Goal: Use online tool/utility: Utilize a website feature to perform a specific function

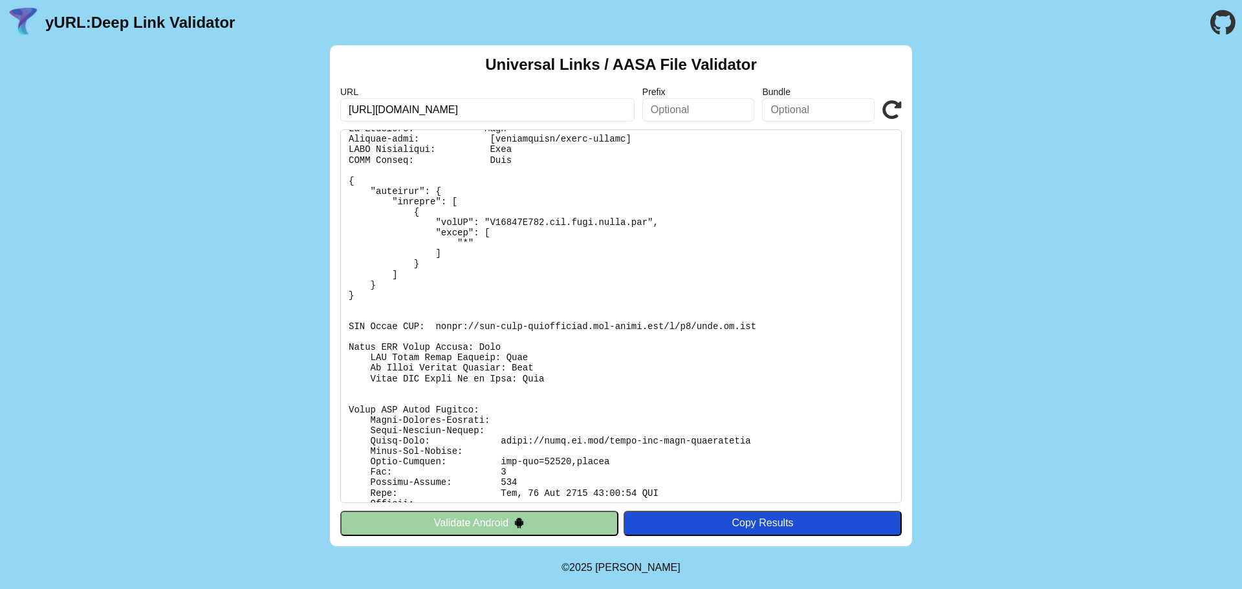
scroll to position [101, 0]
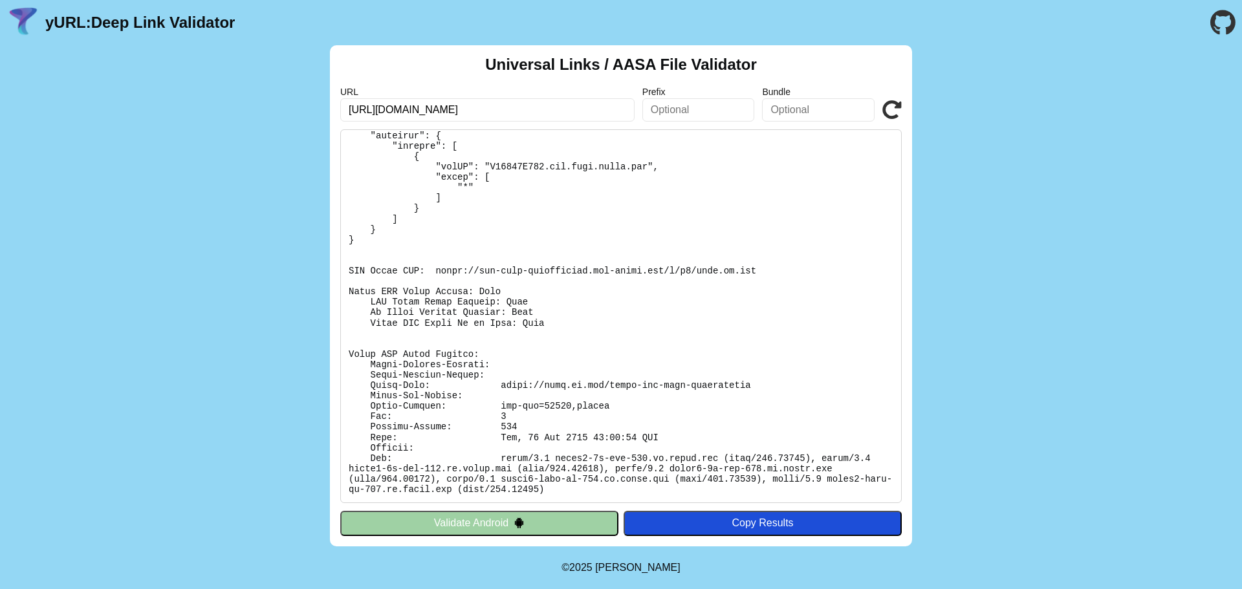
click at [516, 525] on img at bounding box center [519, 522] width 11 height 11
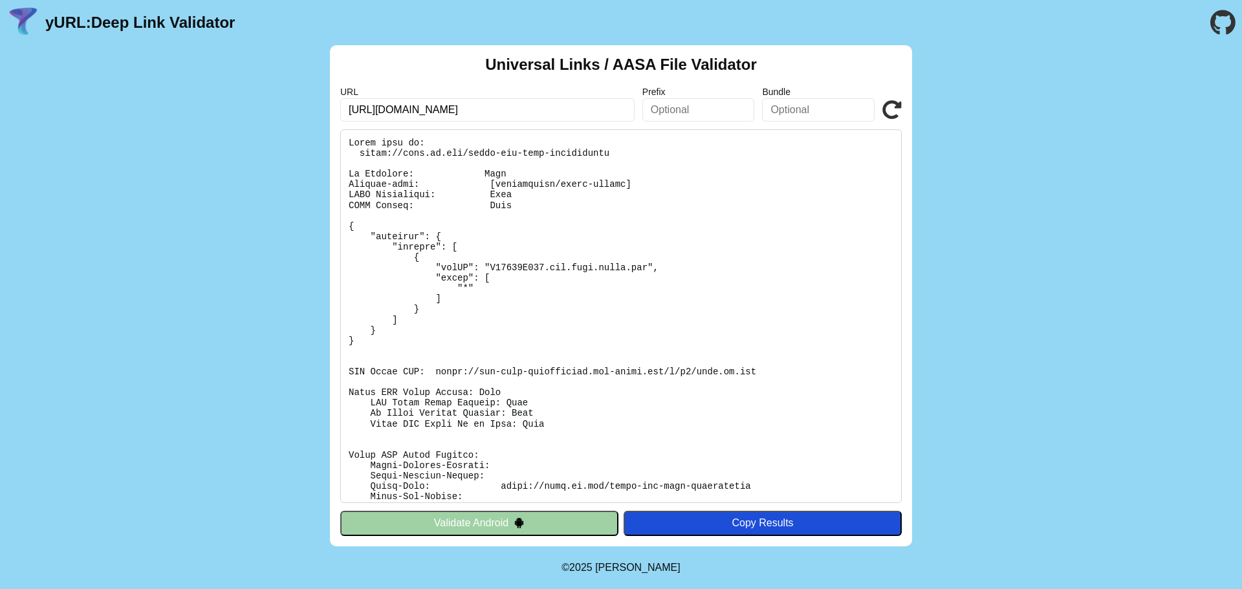
click at [496, 521] on button "Validate Android" at bounding box center [479, 523] width 278 height 25
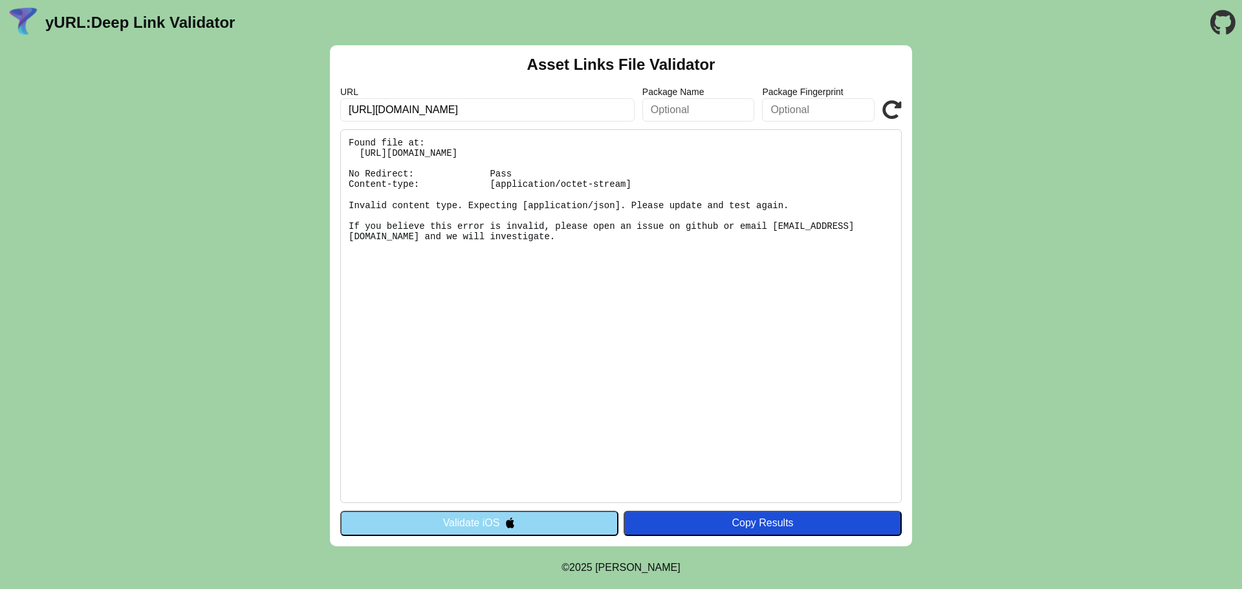
click at [503, 520] on button "Validate iOS" at bounding box center [479, 523] width 278 height 25
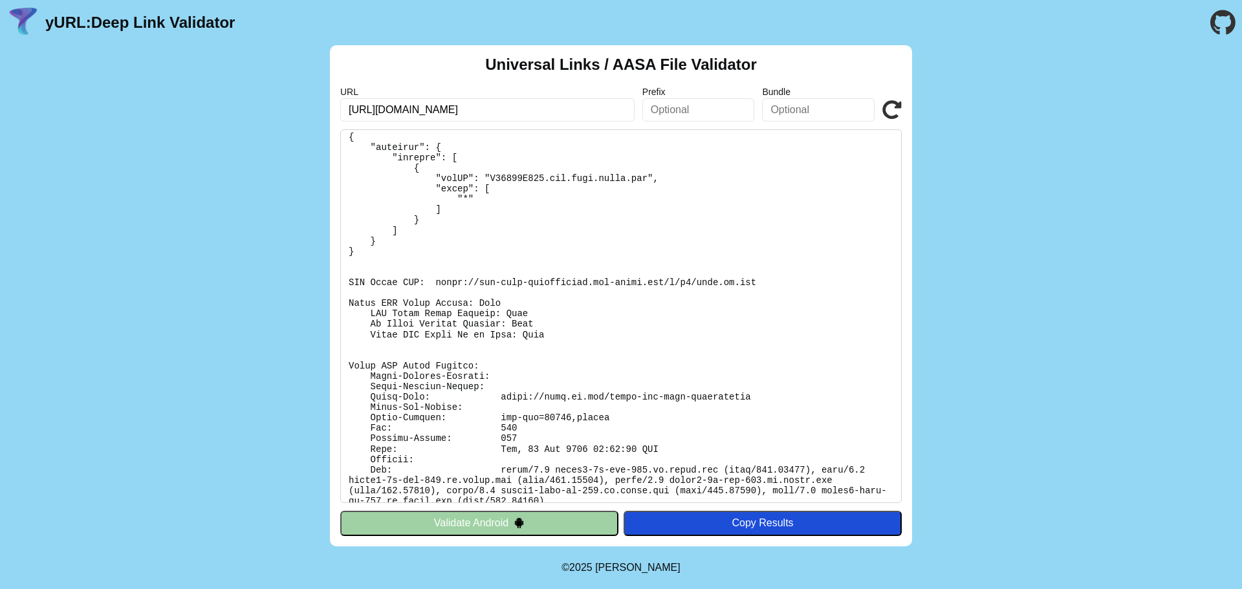
scroll to position [91, 0]
click at [530, 525] on button "Validate Android" at bounding box center [479, 523] width 278 height 25
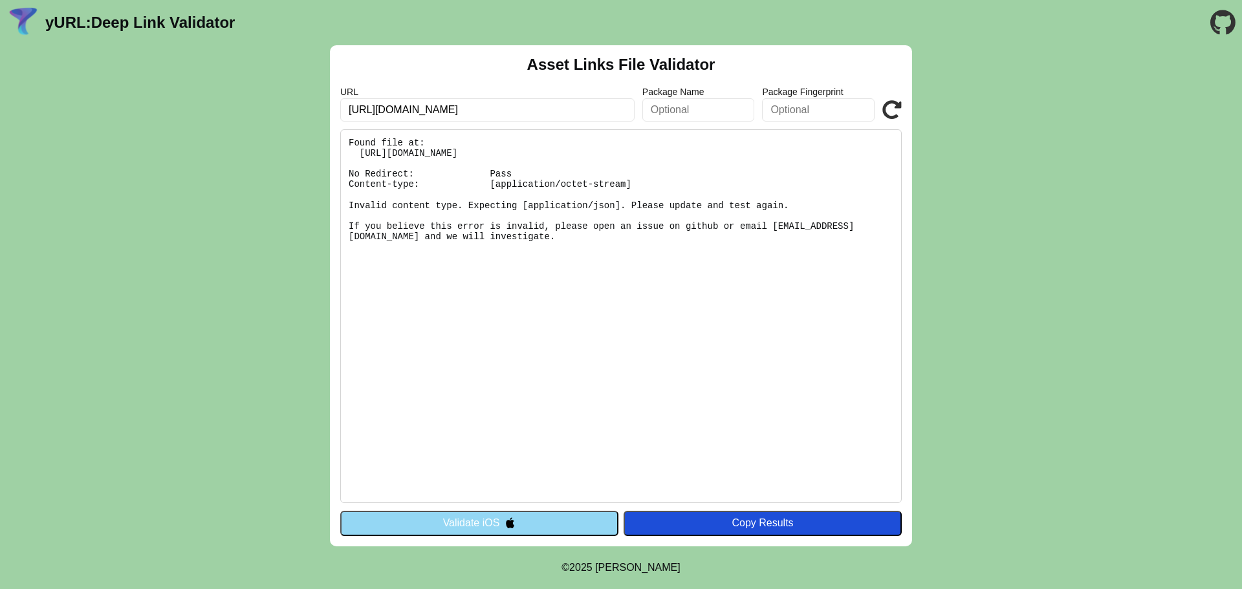
click at [509, 529] on button "Validate iOS" at bounding box center [479, 523] width 278 height 25
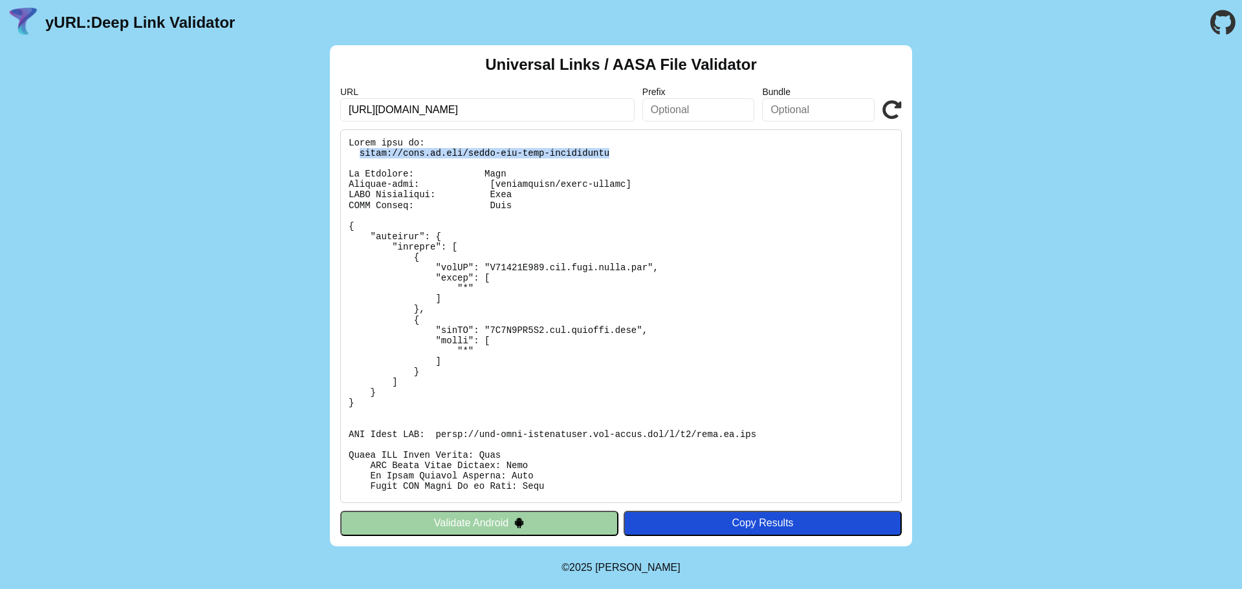
drag, startPoint x: 361, startPoint y: 151, endPoint x: 589, endPoint y: 157, distance: 227.7
click at [589, 157] on pre at bounding box center [620, 316] width 561 height 374
click at [552, 525] on button "Validate Android" at bounding box center [479, 523] width 278 height 25
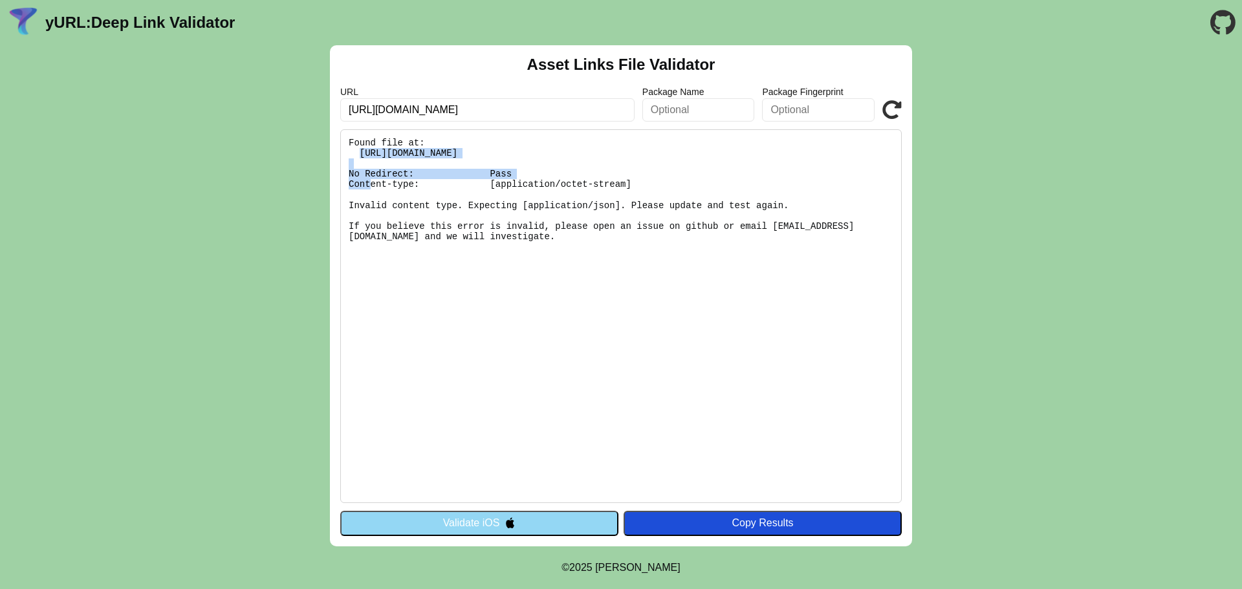
drag, startPoint x: 361, startPoint y: 151, endPoint x: 596, endPoint y: 156, distance: 234.8
click at [596, 156] on pre "Found file at: [URL][DOMAIN_NAME] No Redirect: Pass Content-type: [application/…" at bounding box center [620, 316] width 561 height 374
click at [467, 140] on pre "Found file at: [URL][DOMAIN_NAME] No Redirect: Pass Content-type: [application/…" at bounding box center [620, 316] width 561 height 374
drag, startPoint x: 360, startPoint y: 152, endPoint x: 591, endPoint y: 155, distance: 230.9
click at [591, 155] on pre "Found file at: [URL][DOMAIN_NAME] No Redirect: Pass Content-type: [application/…" at bounding box center [620, 316] width 561 height 374
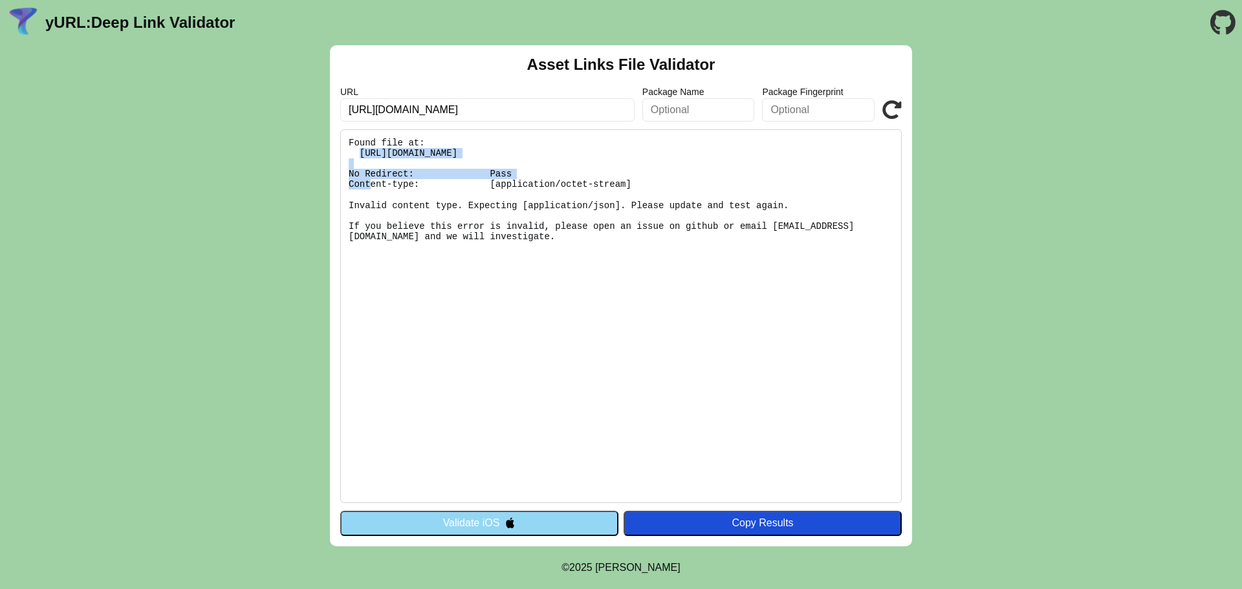
click at [521, 517] on button "Validate iOS" at bounding box center [479, 523] width 278 height 25
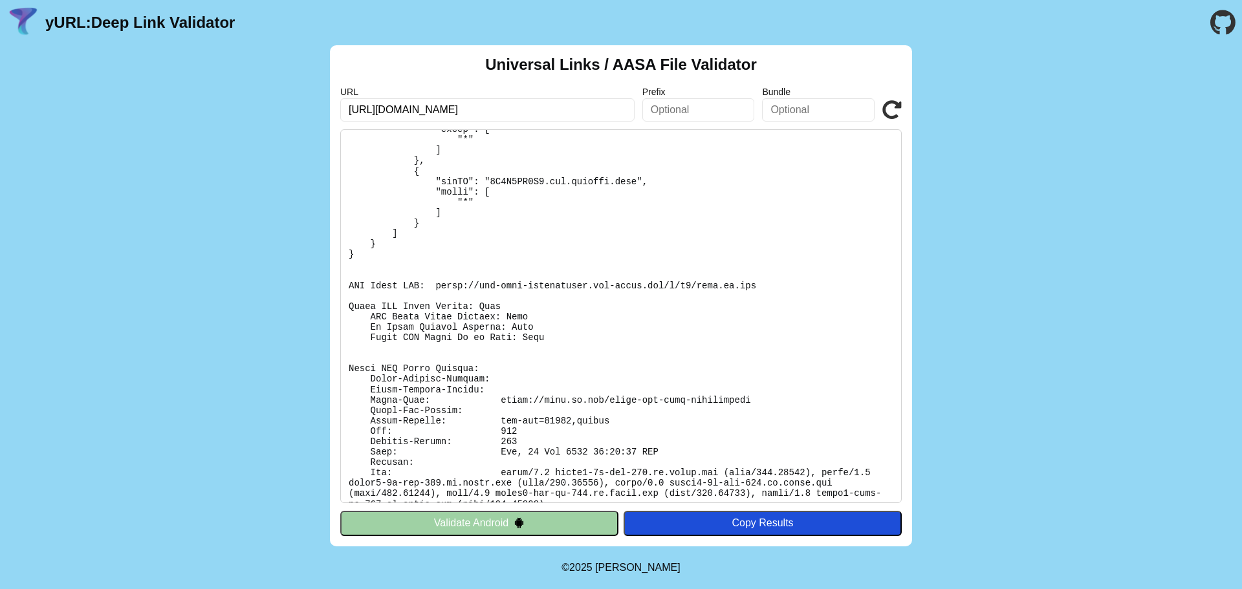
scroll to position [153, 0]
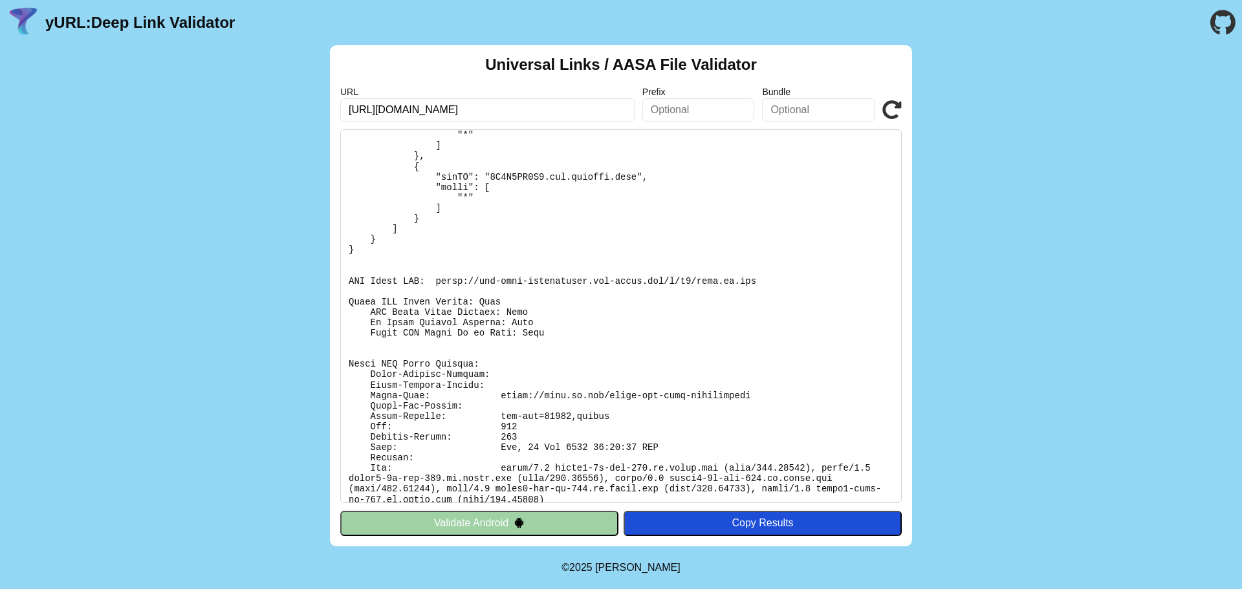
click at [532, 519] on button "Validate Android" at bounding box center [479, 523] width 278 height 25
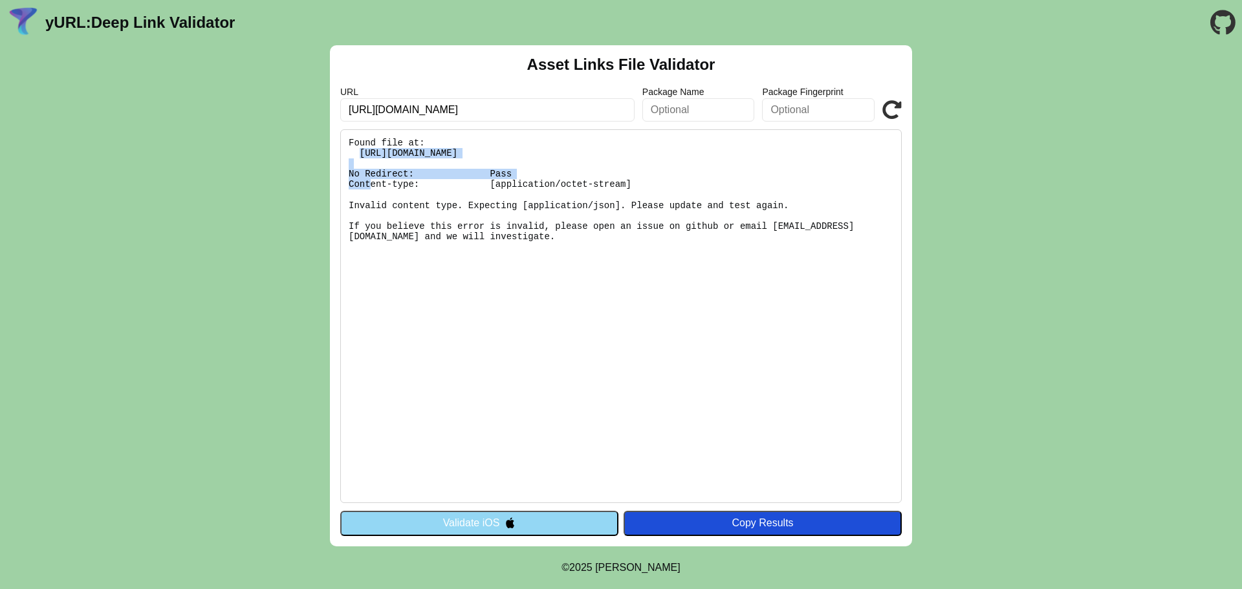
drag, startPoint x: 360, startPoint y: 152, endPoint x: 592, endPoint y: 153, distance: 232.2
click at [592, 153] on pre "Found file at: https://skjh.qq.com/.well-known/assetlinks.json No Redirect: Pas…" at bounding box center [620, 316] width 561 height 374
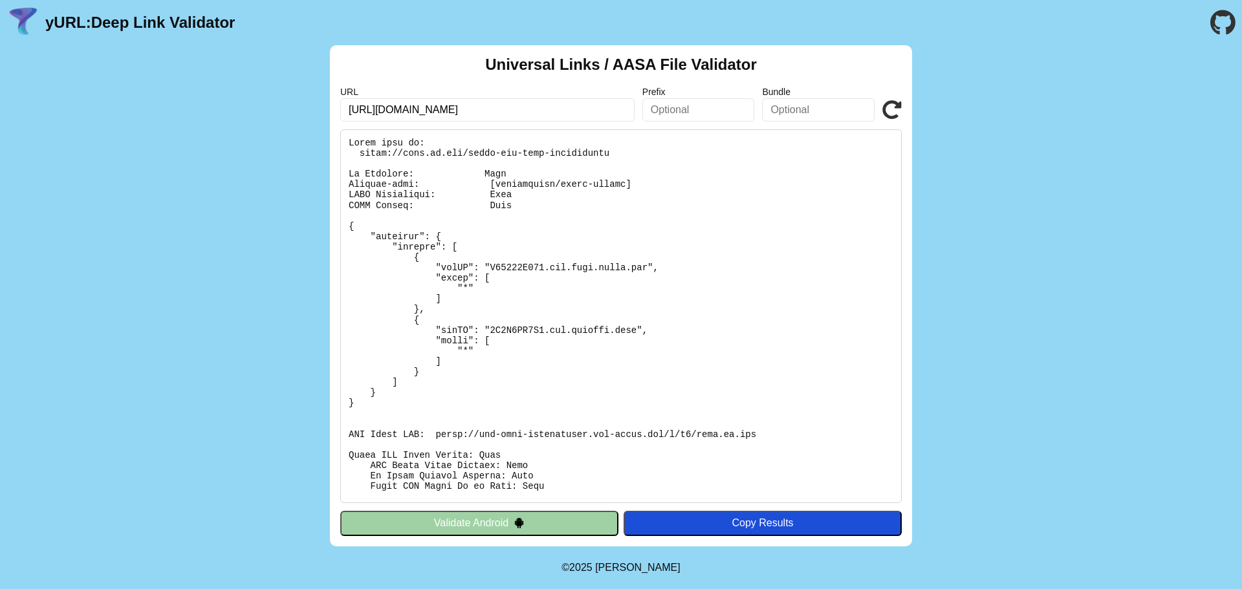
click at [530, 521] on button "Validate Android" at bounding box center [479, 523] width 278 height 25
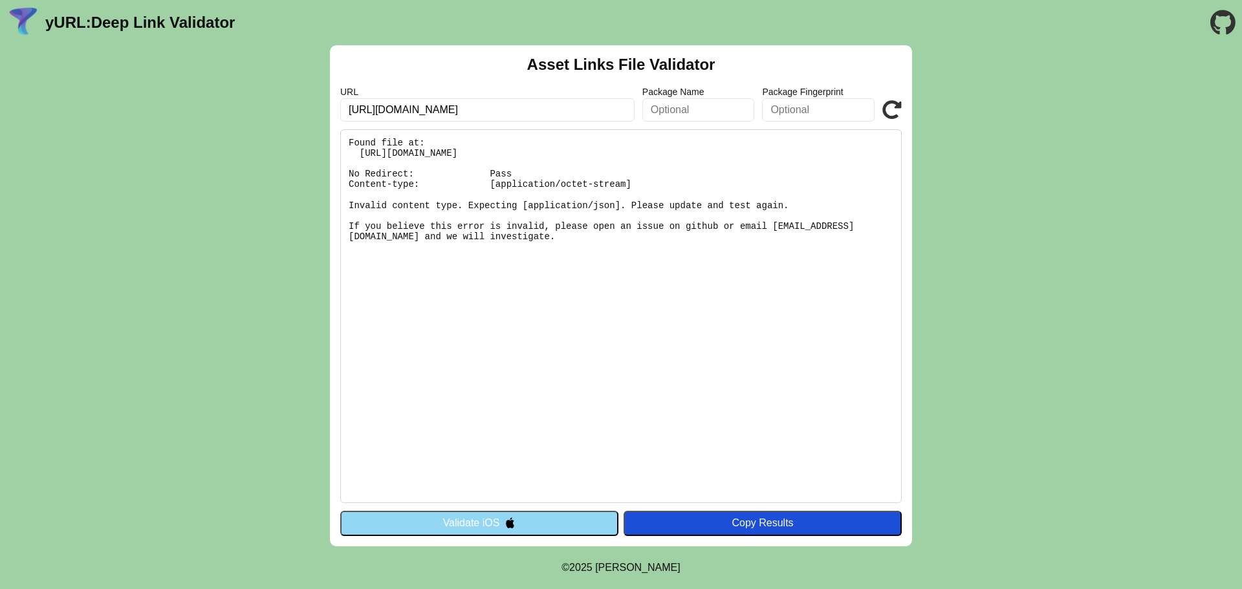
drag, startPoint x: 1235, startPoint y: 10, endPoint x: 576, endPoint y: 199, distance: 685.6
click at [567, 202] on pre "Found file at: https://skjh.qq.com/.well-known/assetlinks.json No Redirect: Pas…" at bounding box center [620, 316] width 561 height 374
